Goal: Information Seeking & Learning: Learn about a topic

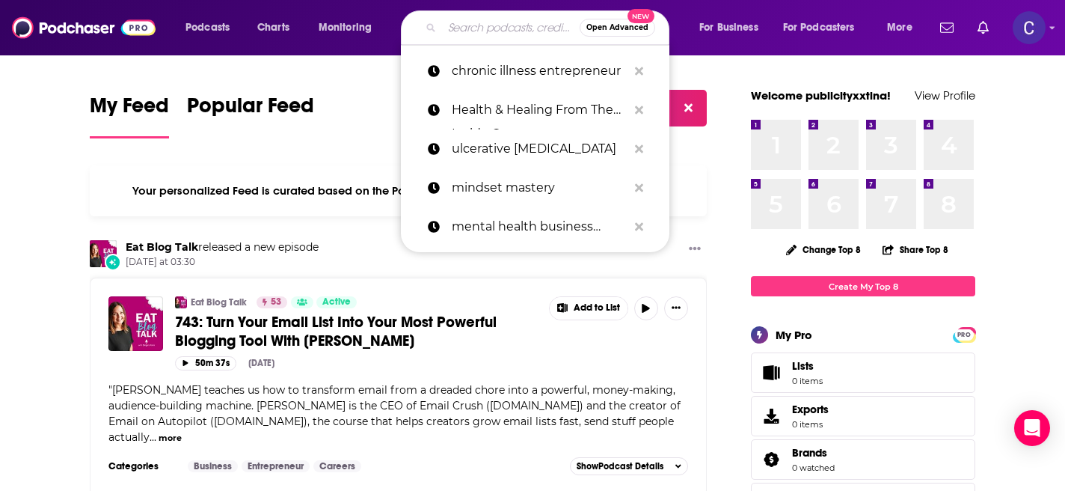
click at [470, 25] on input "Search podcasts, credits, & more..." at bounding box center [511, 28] width 138 height 24
paste input "HR Empowerment"
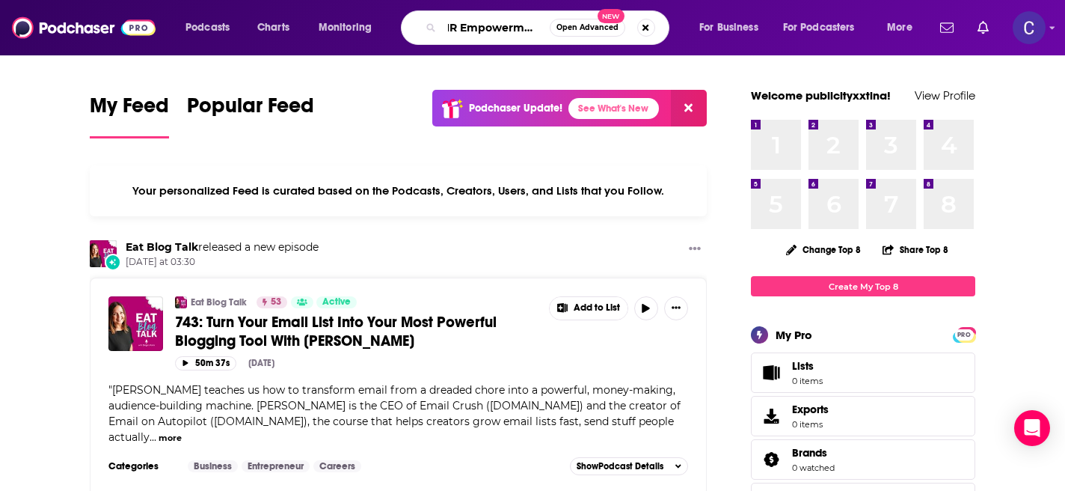
type input "HR Empowerment"
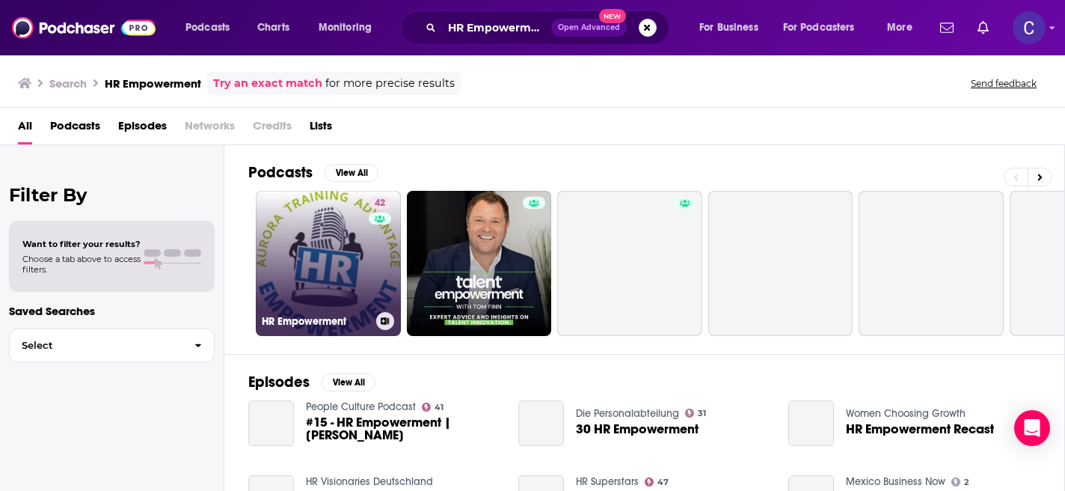
click at [298, 268] on link "42 HR Empowerment" at bounding box center [328, 263] width 145 height 145
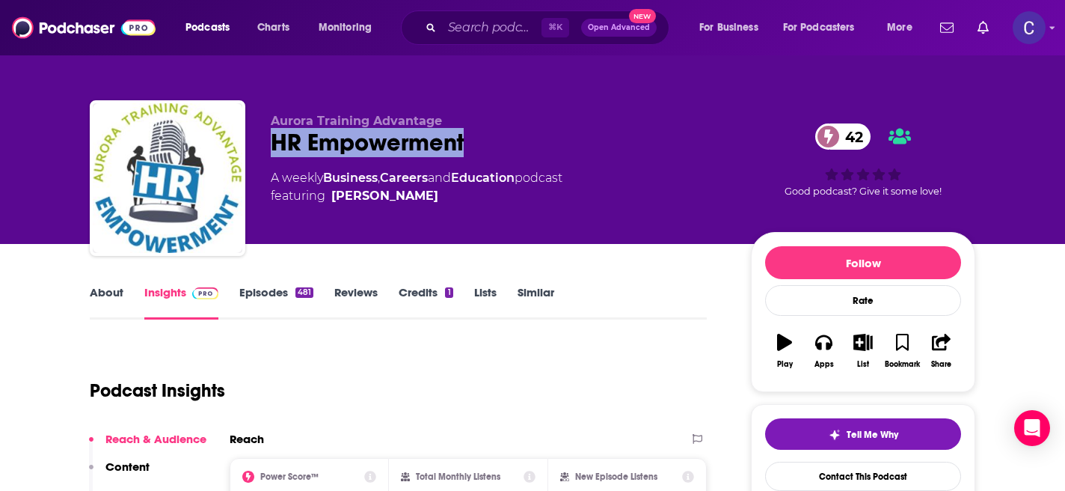
drag, startPoint x: 463, startPoint y: 143, endPoint x: 272, endPoint y: 139, distance: 190.7
click at [272, 139] on div "HR Empowerment 42" at bounding box center [499, 142] width 456 height 29
copy h2 "HR Empowerment"
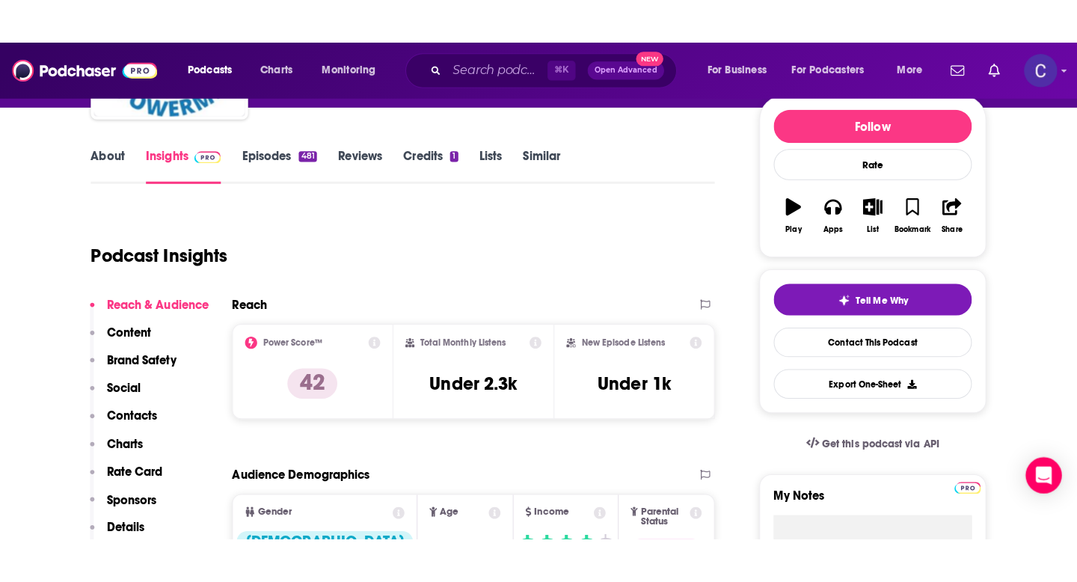
scroll to position [178, 0]
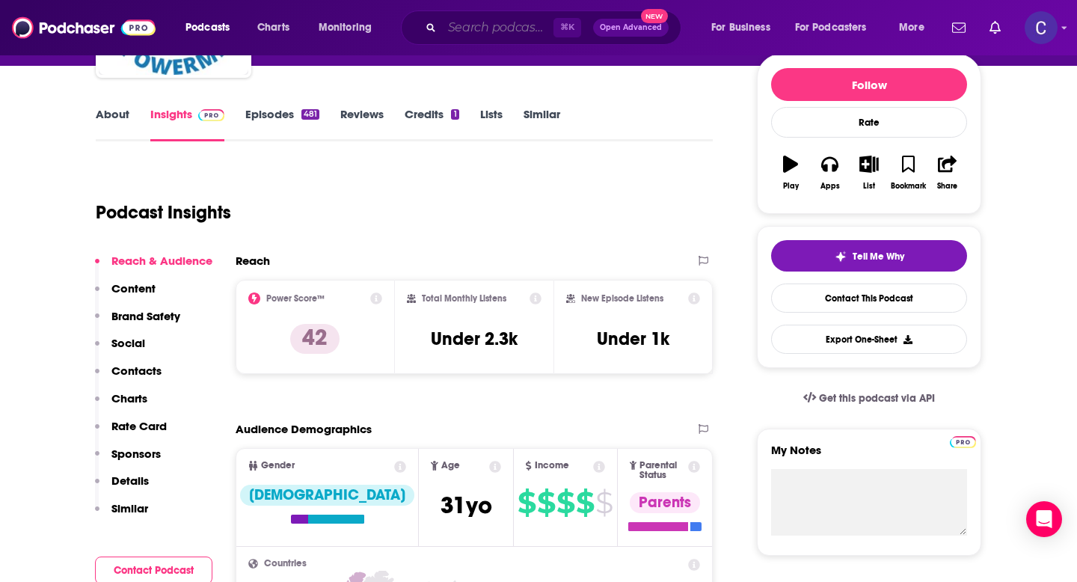
click at [459, 26] on input "Search podcasts, credits, & more..." at bounding box center [497, 28] width 111 height 24
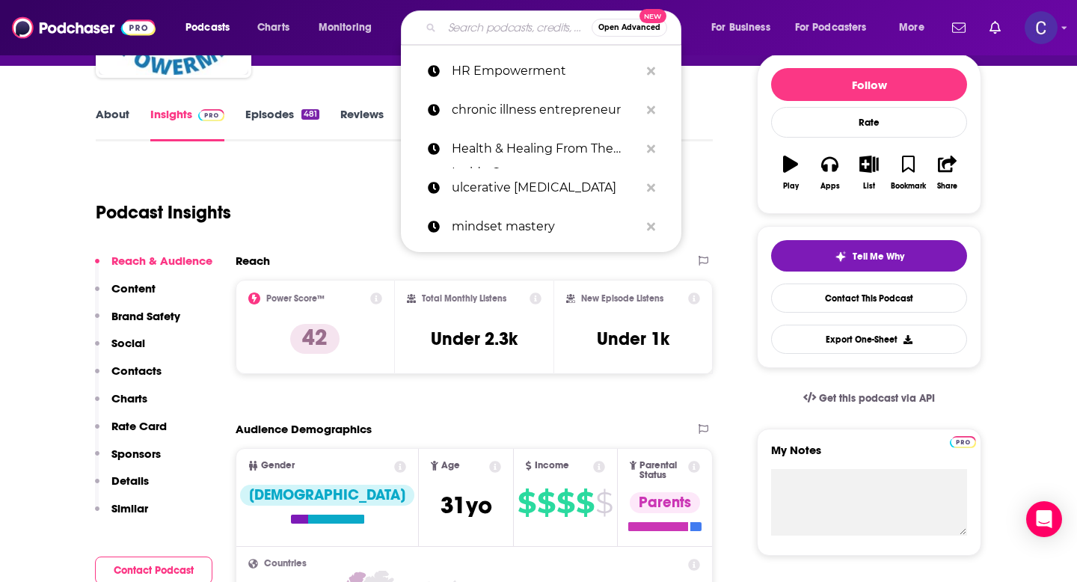
paste input "Almost 40"
type input "Almost 40"
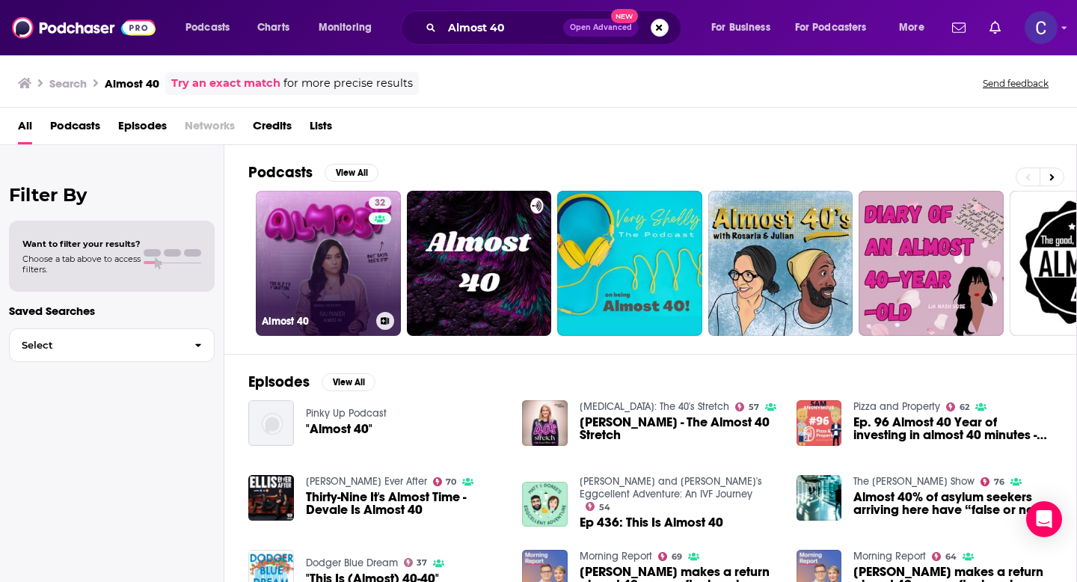
click at [338, 248] on link "32 Almost 40" at bounding box center [328, 263] width 145 height 145
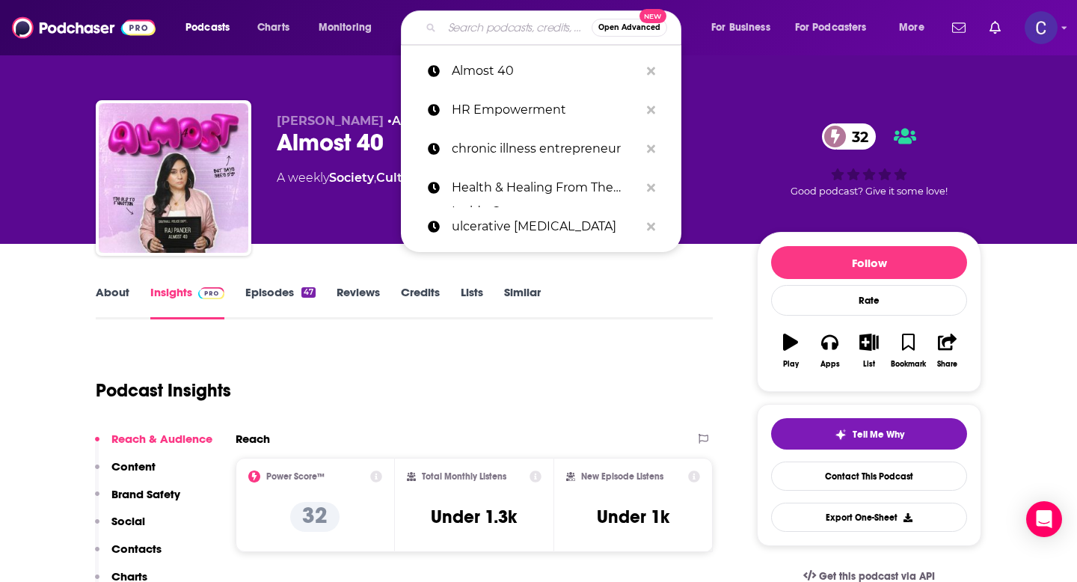
click at [481, 31] on input "Search podcasts, credits, & more..." at bounding box center [517, 28] width 150 height 24
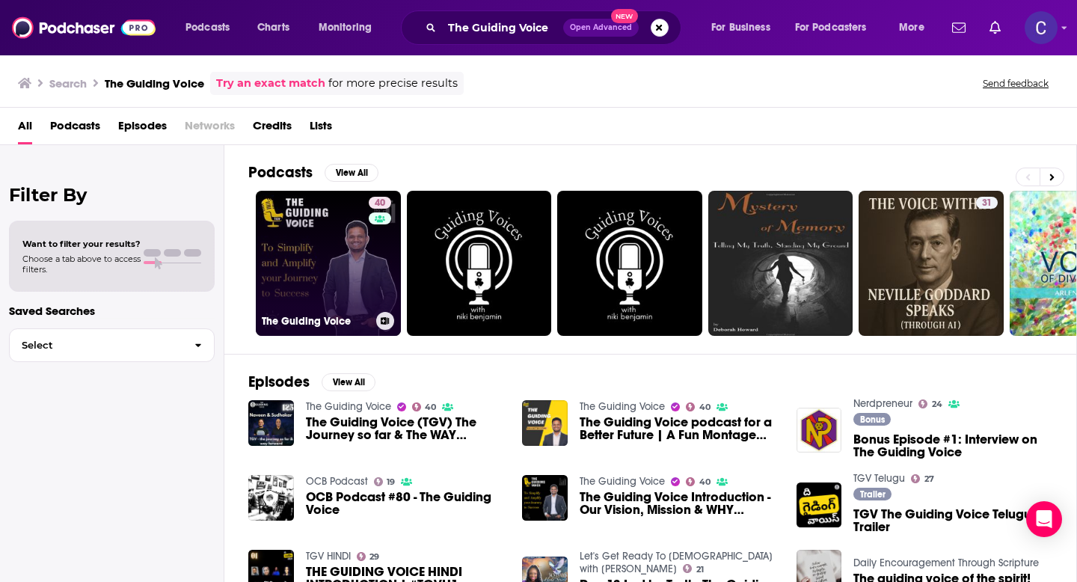
click at [316, 281] on link "40 The Guiding Voice" at bounding box center [328, 263] width 145 height 145
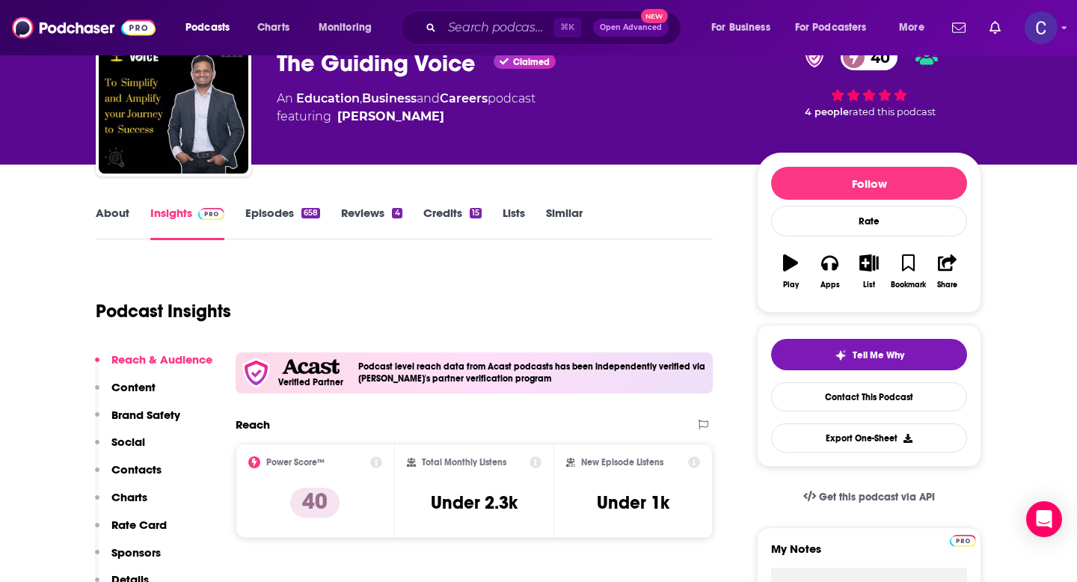
scroll to position [104, 0]
